Goal: Navigation & Orientation: Find specific page/section

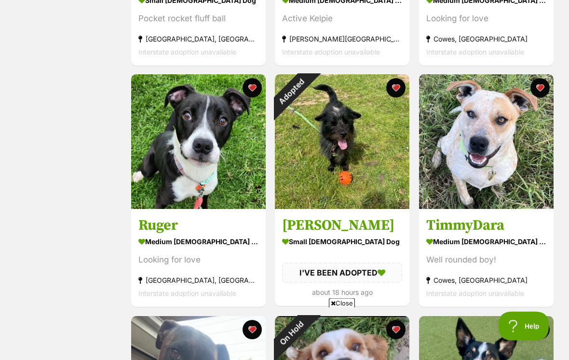
scroll to position [848, 0]
click at [309, 94] on div "Adopted" at bounding box center [292, 91] width 34 height 34
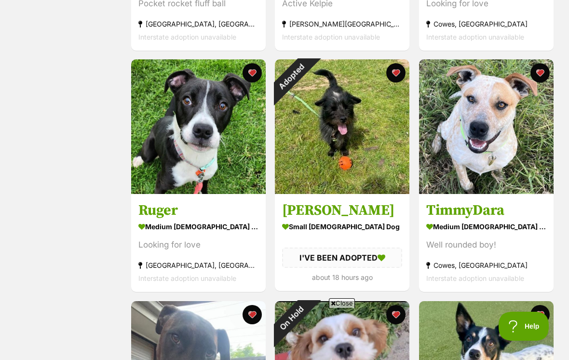
click at [403, 75] on button "favourite" at bounding box center [396, 72] width 19 height 19
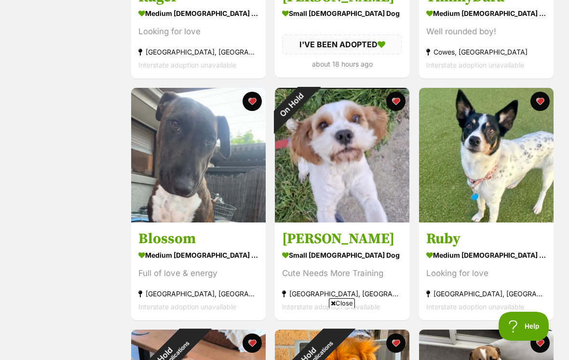
scroll to position [1080, 0]
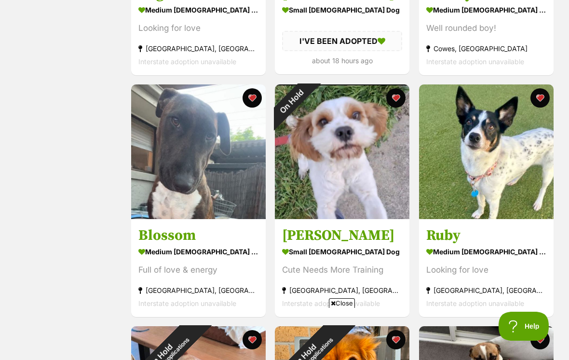
click at [401, 102] on button "favourite" at bounding box center [396, 97] width 19 height 19
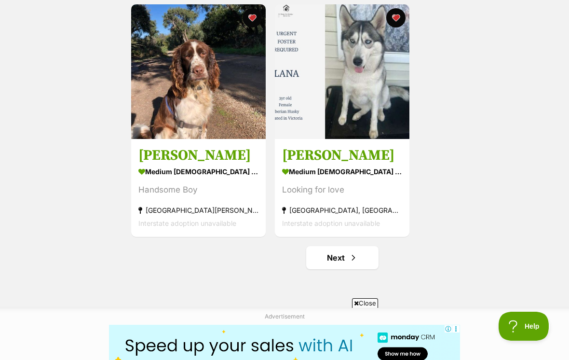
scroll to position [1664, 0]
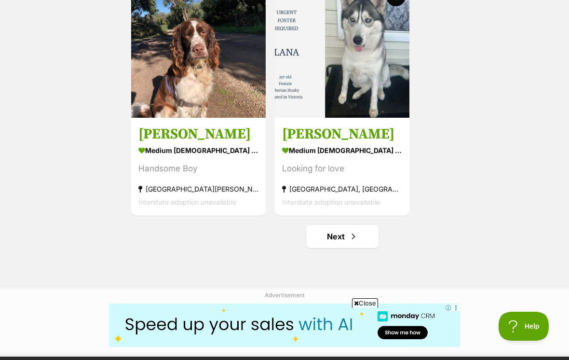
click at [363, 242] on link "Next" at bounding box center [342, 236] width 72 height 23
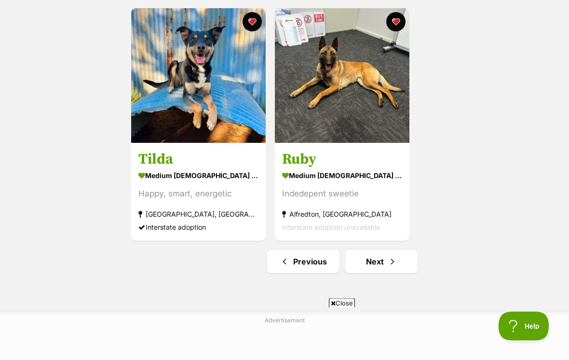
scroll to position [1639, 0]
click at [400, 262] on link "Next" at bounding box center [382, 261] width 72 height 23
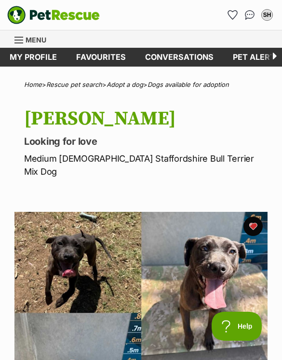
click at [180, 197] on section "Available 1 of 1 images Next Prev 1" at bounding box center [141, 331] width 282 height 268
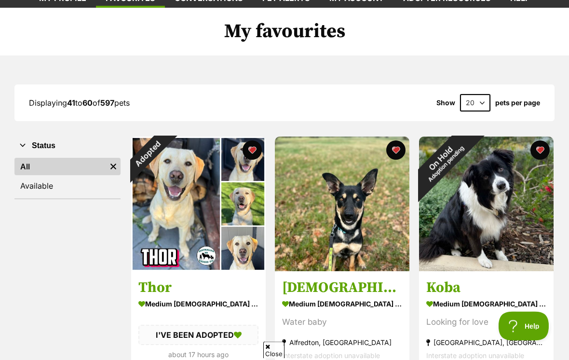
scroll to position [59, 0]
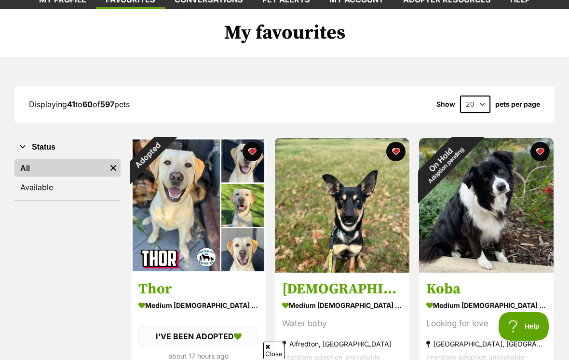
click at [468, 186] on div "On Hold Adoption pending" at bounding box center [443, 162] width 48 height 48
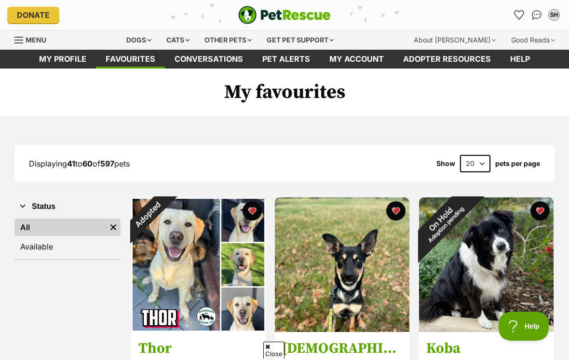
scroll to position [74, 0]
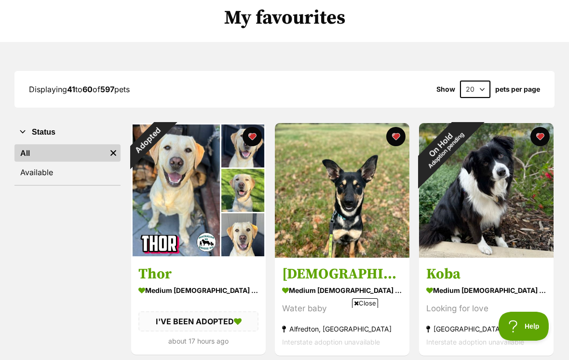
click at [258, 135] on button "favourite" at bounding box center [252, 136] width 19 height 19
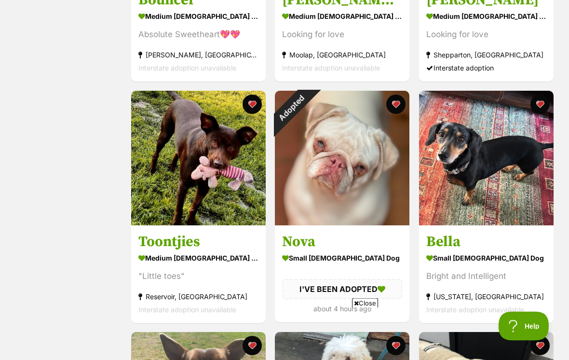
scroll to position [590, 0]
click at [399, 107] on button "favourite" at bounding box center [396, 104] width 19 height 19
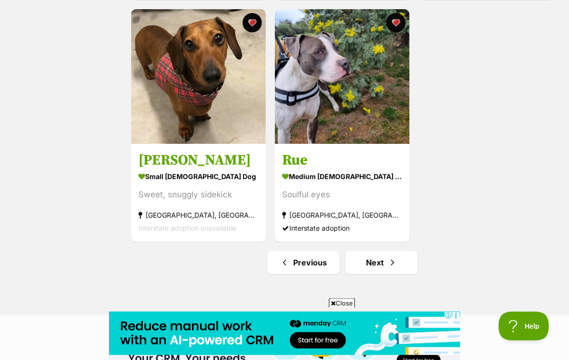
scroll to position [1638, 0]
click at [389, 263] on span "Next page" at bounding box center [393, 263] width 10 height 12
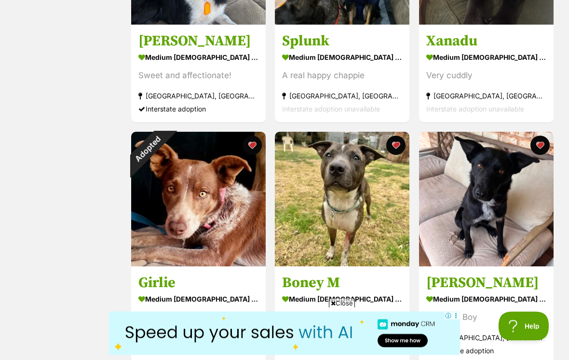
scroll to position [1033, 0]
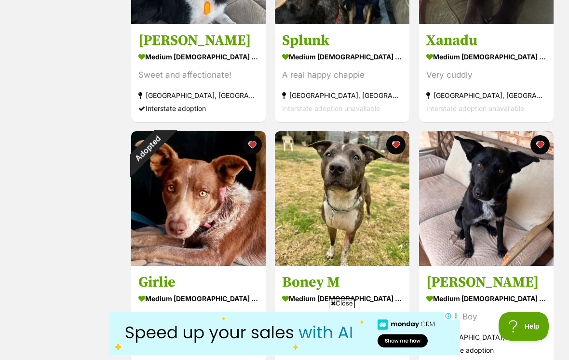
click at [165, 151] on div "Adopted" at bounding box center [148, 148] width 34 height 34
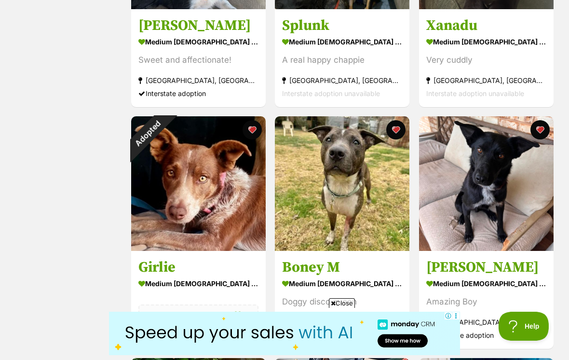
click at [256, 135] on button "favourite" at bounding box center [252, 129] width 19 height 19
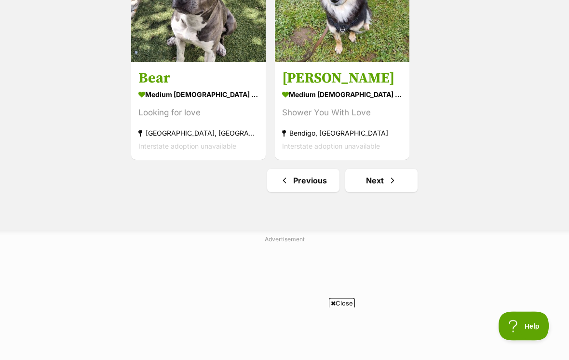
scroll to position [1725, 0]
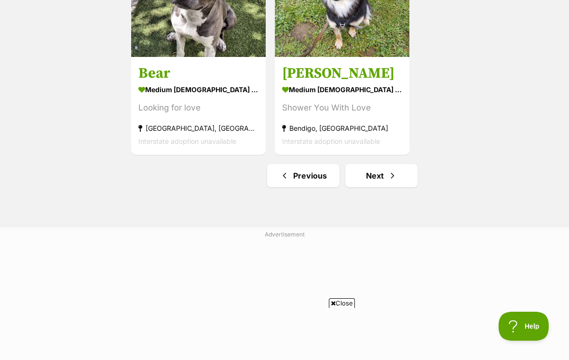
click at [391, 178] on span "Next page" at bounding box center [393, 176] width 10 height 12
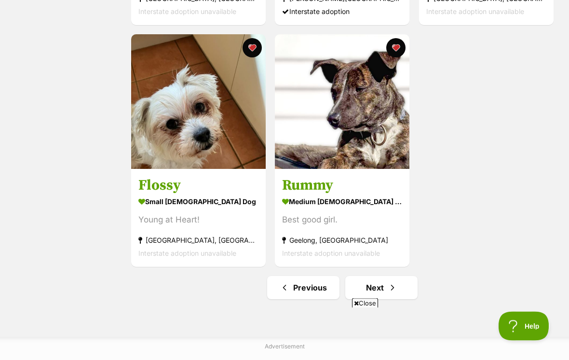
scroll to position [1614, 0]
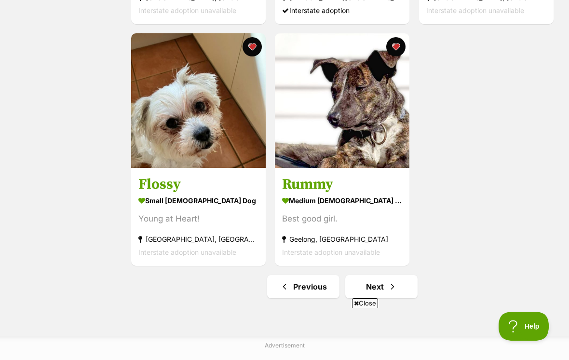
click at [395, 296] on link "Next" at bounding box center [382, 286] width 72 height 23
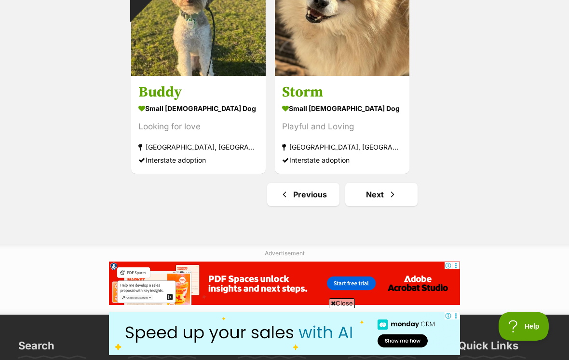
scroll to position [1721, 0]
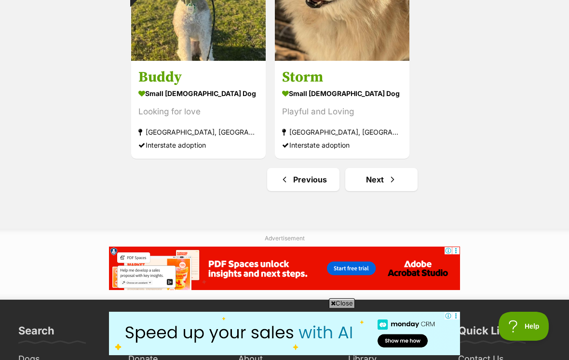
click at [400, 183] on link "Next" at bounding box center [382, 179] width 72 height 23
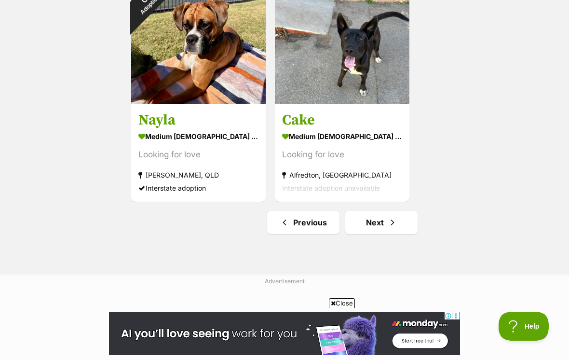
scroll to position [1681, 0]
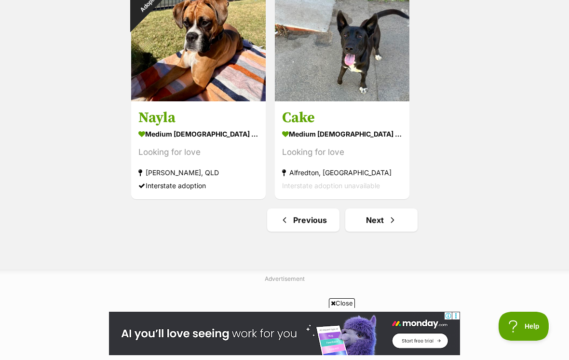
click at [399, 226] on link "Next" at bounding box center [382, 219] width 72 height 23
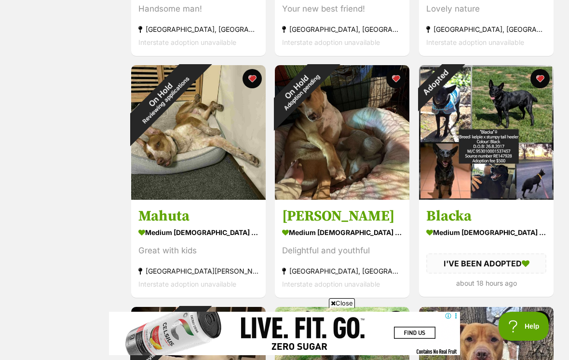
click at [453, 84] on div "Adopted" at bounding box center [436, 82] width 34 height 34
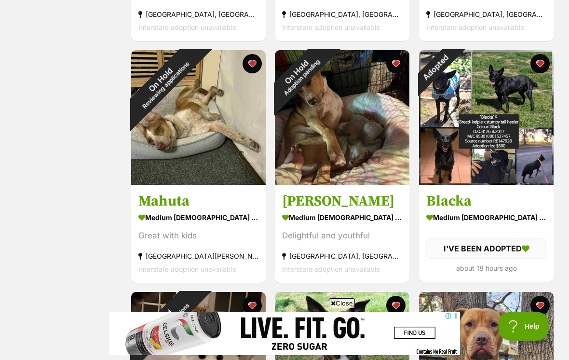
click at [542, 66] on button "favourite" at bounding box center [540, 63] width 19 height 19
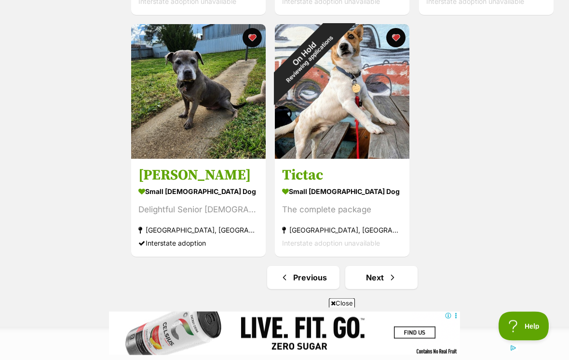
scroll to position [1623, 0]
click at [395, 277] on span "Next page" at bounding box center [393, 278] width 10 height 12
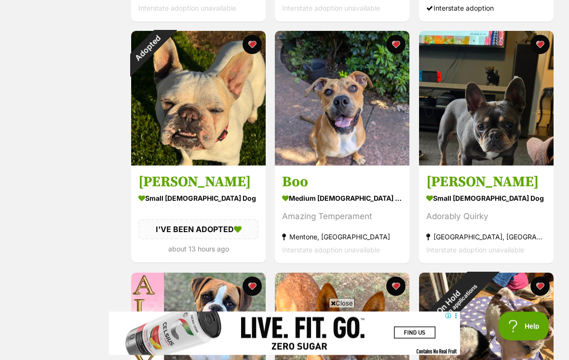
scroll to position [1133, 0]
click at [165, 53] on div "Adopted" at bounding box center [148, 48] width 34 height 34
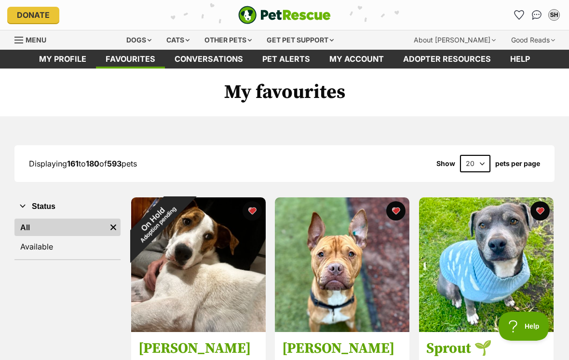
scroll to position [1148, 0]
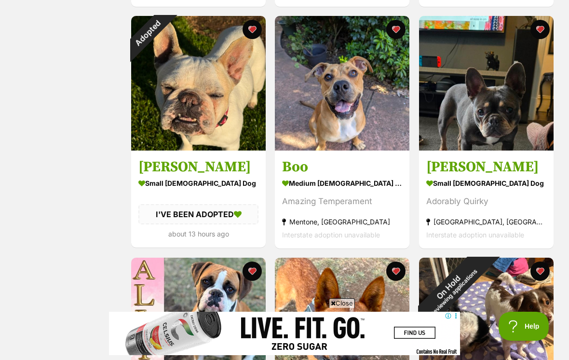
click at [259, 37] on button "favourite" at bounding box center [252, 29] width 19 height 19
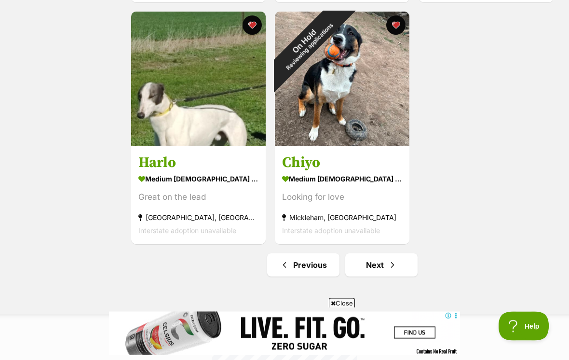
scroll to position [1636, 0]
click at [397, 271] on span "Next page" at bounding box center [393, 265] width 10 height 12
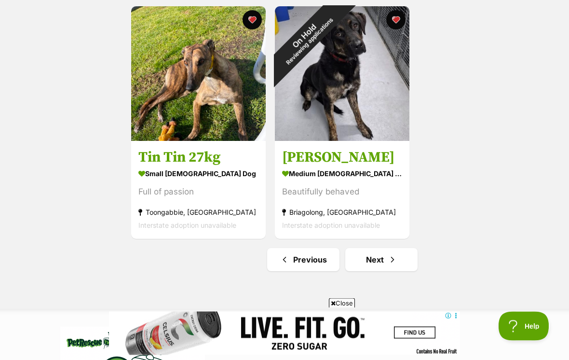
scroll to position [1641, 0]
click at [395, 263] on span "Next page" at bounding box center [393, 260] width 10 height 12
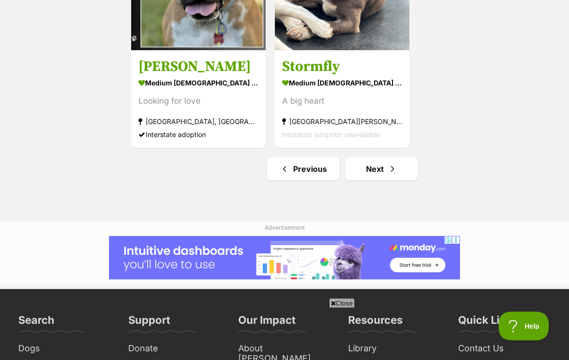
scroll to position [1732, 0]
click at [392, 172] on span "Next page" at bounding box center [393, 169] width 10 height 12
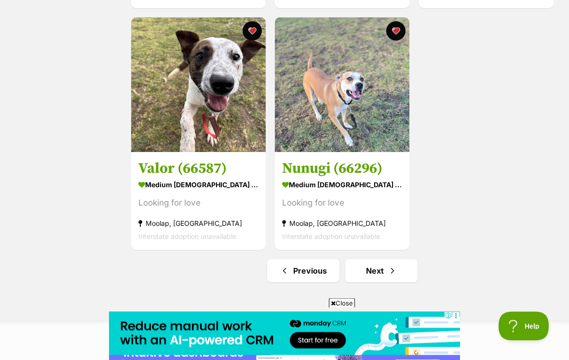
scroll to position [1630, 0]
click at [394, 276] on span "Next page" at bounding box center [393, 271] width 10 height 12
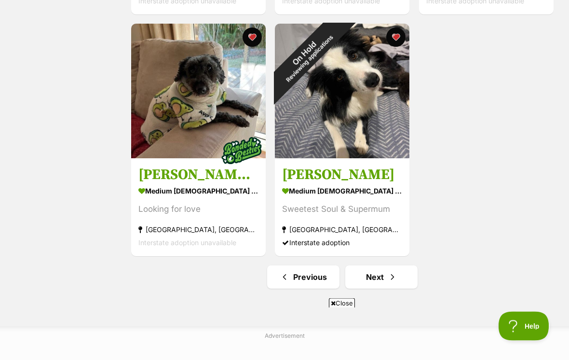
scroll to position [1624, 0]
click at [382, 279] on link "Next" at bounding box center [382, 276] width 72 height 23
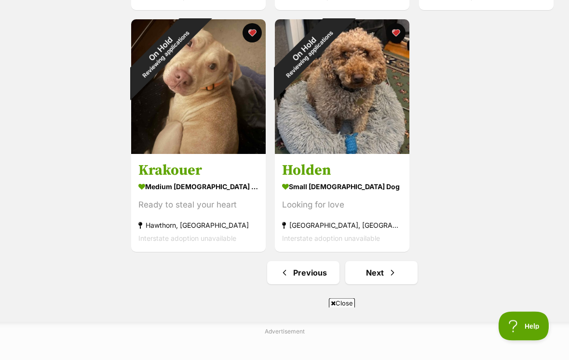
scroll to position [1630, 0]
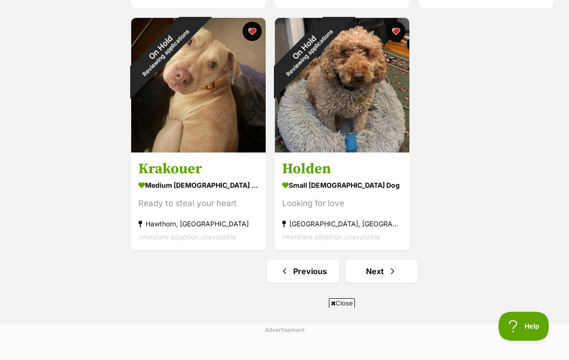
click at [387, 275] on link "Next" at bounding box center [382, 271] width 72 height 23
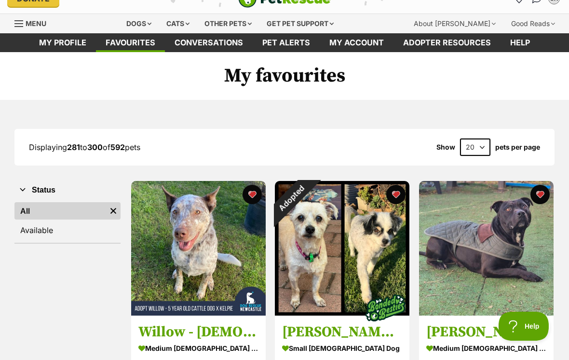
click at [309, 207] on div "Adopted" at bounding box center [292, 198] width 34 height 34
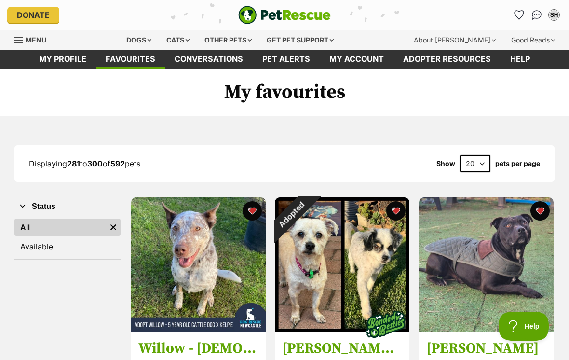
click at [399, 220] on button "favourite" at bounding box center [396, 210] width 19 height 19
click at [399, 212] on button "favourite" at bounding box center [396, 210] width 19 height 19
click at [400, 206] on button "favourite" at bounding box center [396, 210] width 19 height 19
click at [399, 212] on button "favourite" at bounding box center [396, 210] width 19 height 19
click at [399, 210] on button "favourite" at bounding box center [396, 210] width 19 height 19
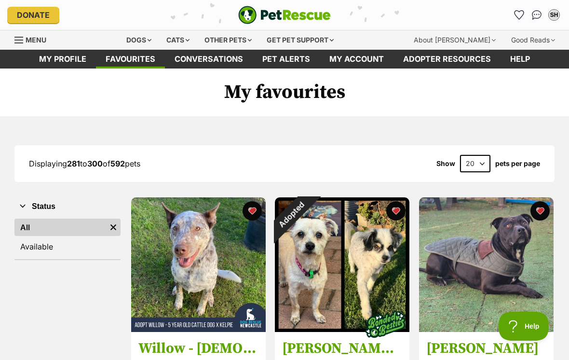
click at [399, 212] on button "favourite" at bounding box center [396, 210] width 19 height 19
click at [401, 216] on button "favourite" at bounding box center [396, 210] width 19 height 19
click at [399, 210] on button "favourite" at bounding box center [396, 210] width 19 height 19
click at [398, 215] on button "favourite" at bounding box center [396, 210] width 19 height 19
click at [376, 258] on img at bounding box center [342, 264] width 135 height 135
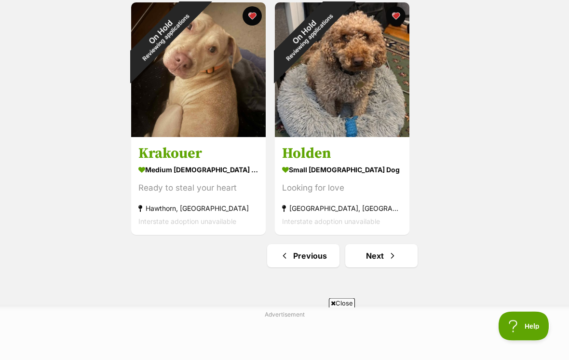
scroll to position [1647, 0]
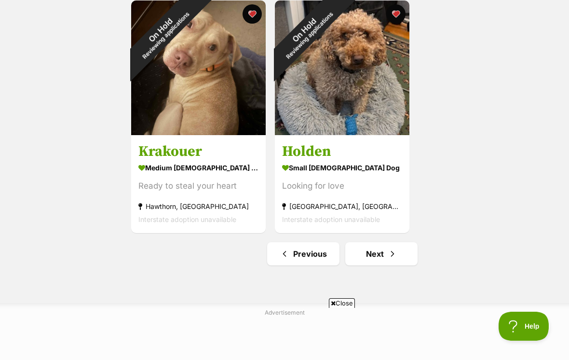
click at [392, 260] on span "Next page" at bounding box center [393, 254] width 10 height 12
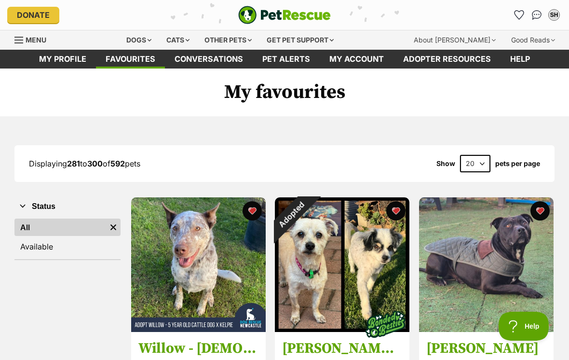
click at [309, 214] on div "Adopted" at bounding box center [292, 214] width 34 height 34
click at [399, 217] on button "favourite" at bounding box center [396, 210] width 19 height 19
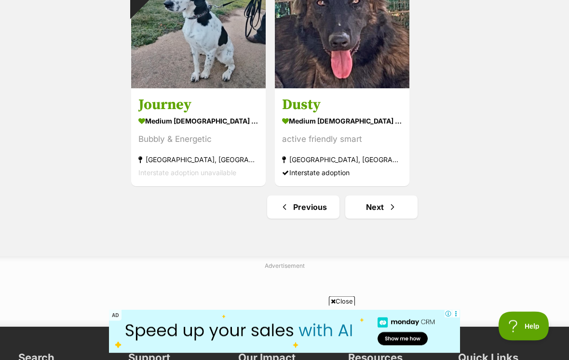
scroll to position [1694, 0]
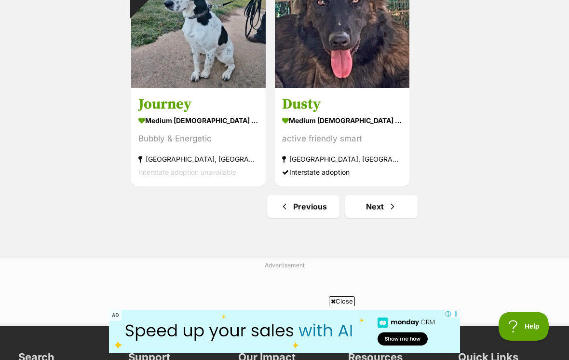
click at [401, 209] on link "Next" at bounding box center [382, 206] width 72 height 23
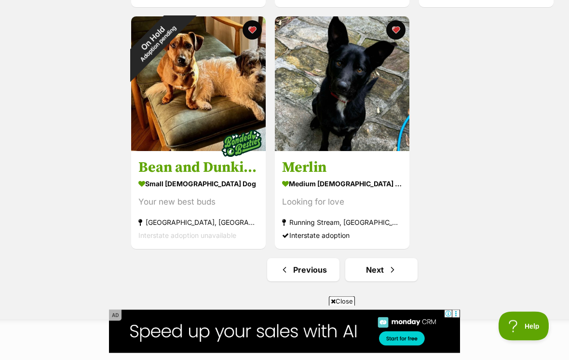
scroll to position [1631, 0]
click at [397, 271] on span "Next page" at bounding box center [393, 270] width 10 height 12
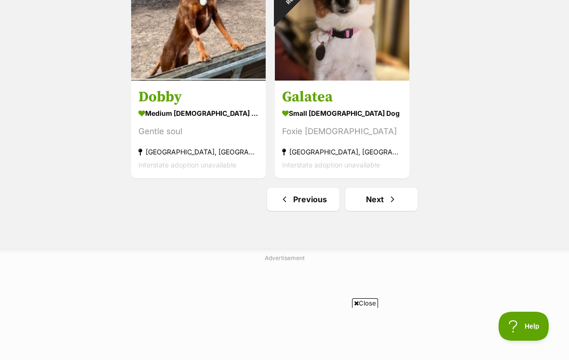
scroll to position [1702, 0]
click at [389, 203] on span "Next page" at bounding box center [393, 199] width 10 height 12
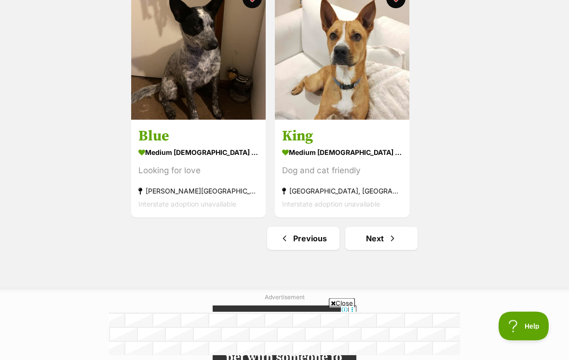
scroll to position [1663, 0]
click at [393, 241] on span "Next page" at bounding box center [393, 239] width 10 height 12
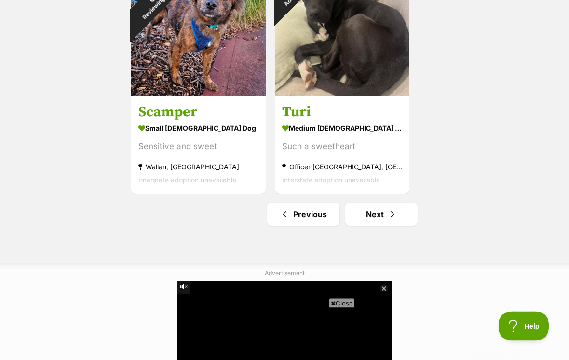
scroll to position [1687, 0]
click at [389, 216] on span "Next page" at bounding box center [393, 214] width 10 height 12
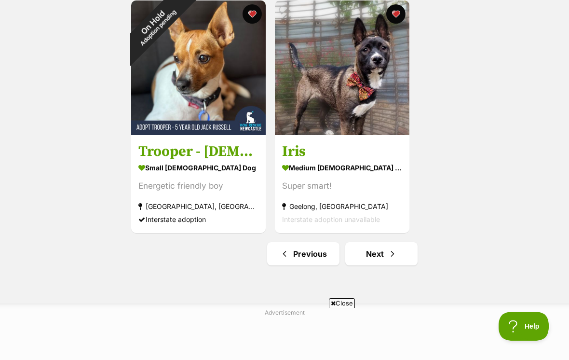
scroll to position [1648, 0]
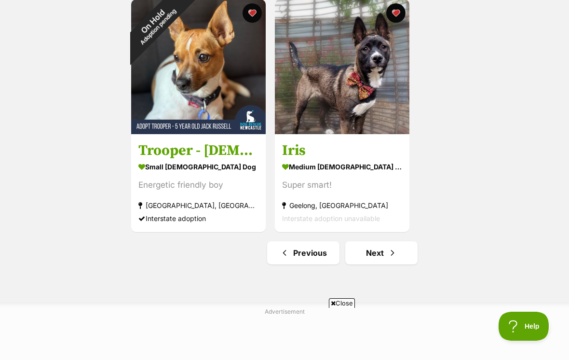
click at [385, 253] on link "Next" at bounding box center [382, 252] width 72 height 23
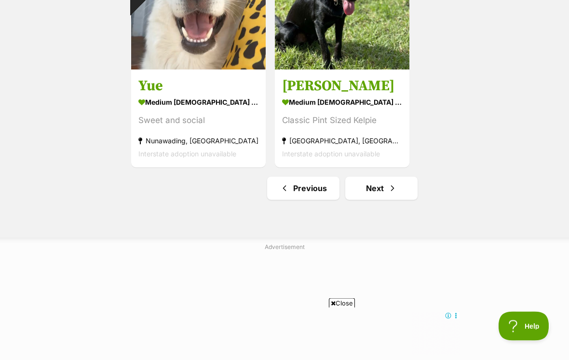
scroll to position [1713, 0]
click at [381, 191] on link "Next" at bounding box center [382, 188] width 72 height 23
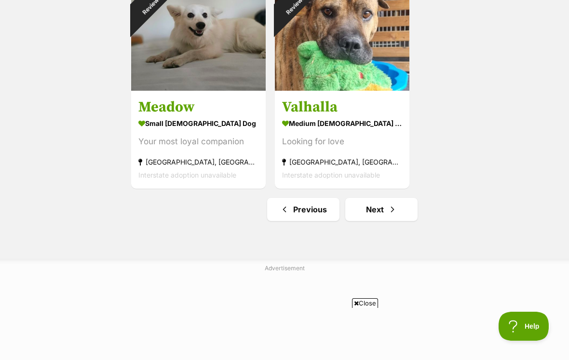
scroll to position [1696, 0]
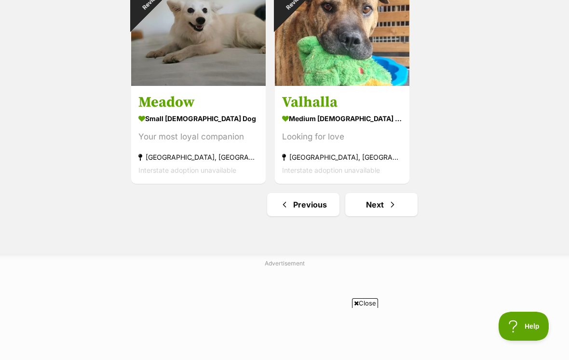
click at [381, 205] on link "Next" at bounding box center [382, 204] width 72 height 23
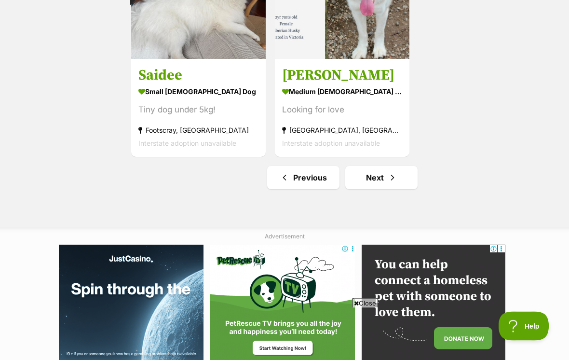
scroll to position [1723, 0]
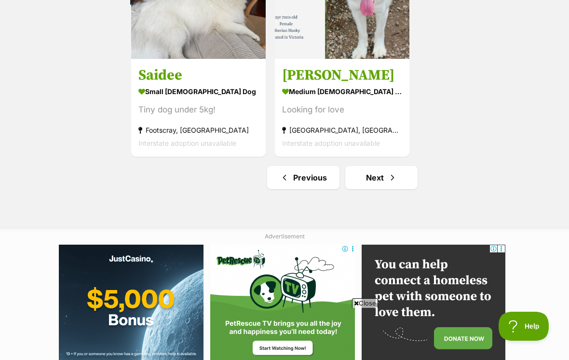
click at [387, 182] on link "Next" at bounding box center [382, 177] width 72 height 23
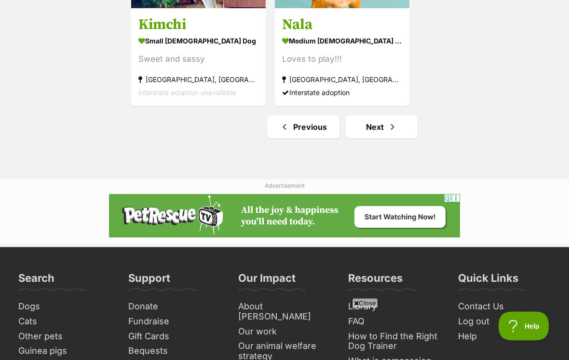
scroll to position [1774, 0]
click at [389, 133] on span "Next page" at bounding box center [393, 127] width 10 height 12
click at [388, 121] on span "Next page" at bounding box center [393, 127] width 10 height 12
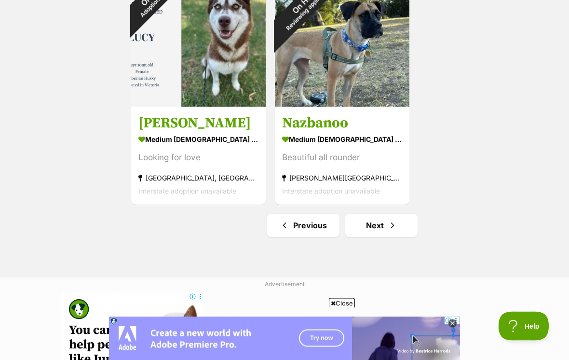
scroll to position [1676, 0]
click at [391, 230] on span "Next page" at bounding box center [393, 226] width 10 height 12
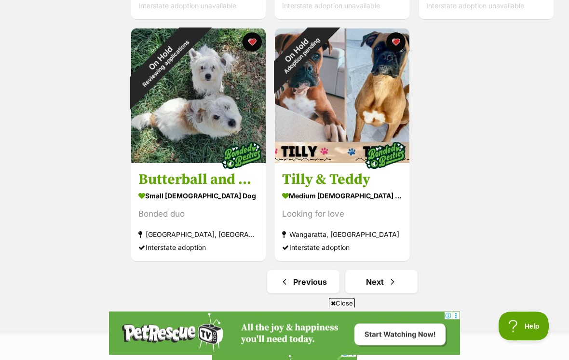
scroll to position [1663, 0]
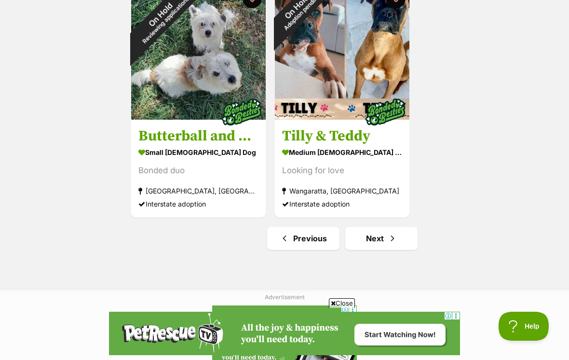
click at [391, 236] on span "Next page" at bounding box center [393, 239] width 10 height 12
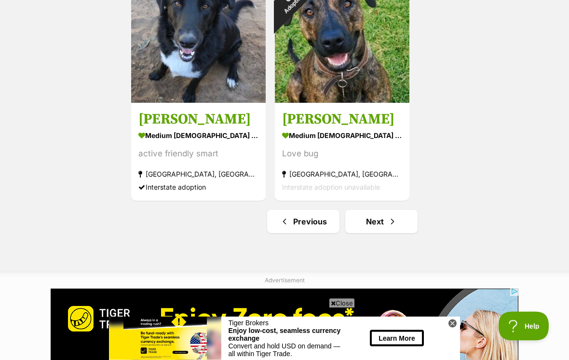
scroll to position [1685, 0]
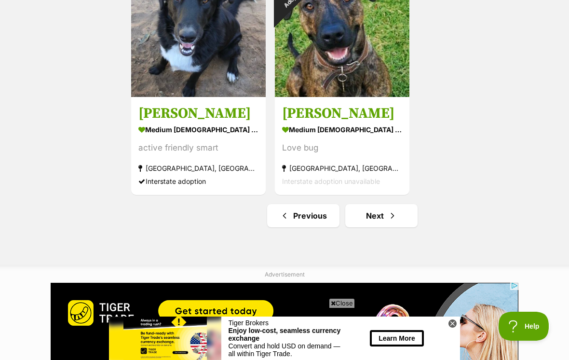
click at [400, 215] on link "Next" at bounding box center [382, 215] width 72 height 23
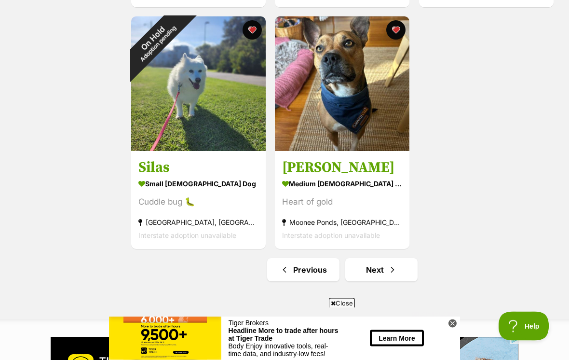
scroll to position [1631, 0]
click at [394, 277] on link "Next" at bounding box center [382, 269] width 72 height 23
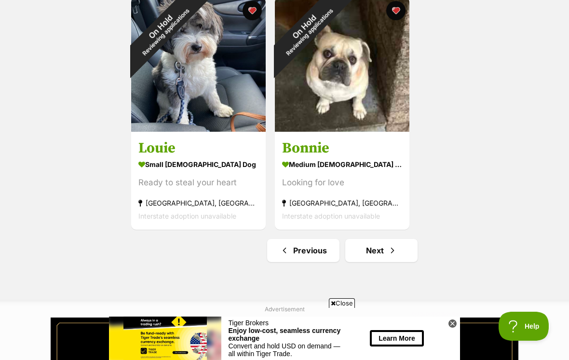
scroll to position [1689, 0]
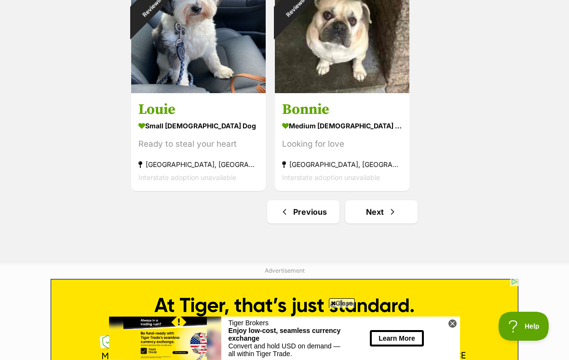
click at [391, 218] on span "Next page" at bounding box center [393, 212] width 10 height 12
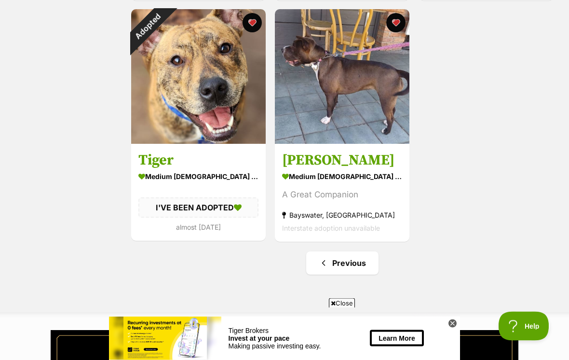
scroll to position [915, 0]
